Goal: Task Accomplishment & Management: Manage account settings

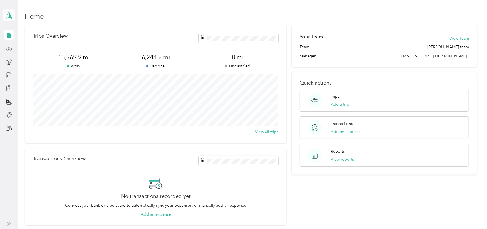
click at [9, 17] on icon at bounding box center [9, 14] width 6 height 7
click at [38, 44] on div "Team dashboard" at bounding box center [63, 47] width 112 height 10
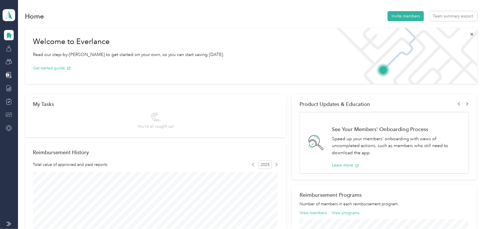
click at [10, 113] on icon at bounding box center [9, 115] width 6 height 6
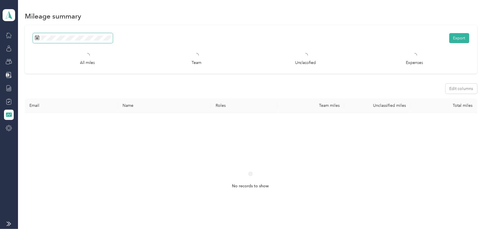
click at [97, 42] on span at bounding box center [73, 38] width 80 height 10
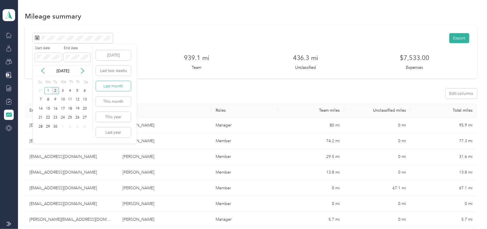
click at [122, 89] on button "Last month" at bounding box center [113, 86] width 35 height 10
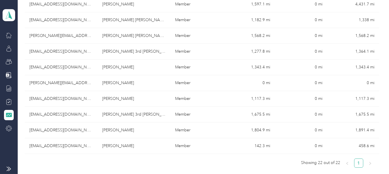
scroll to position [311, 0]
